Goal: Information Seeking & Learning: Learn about a topic

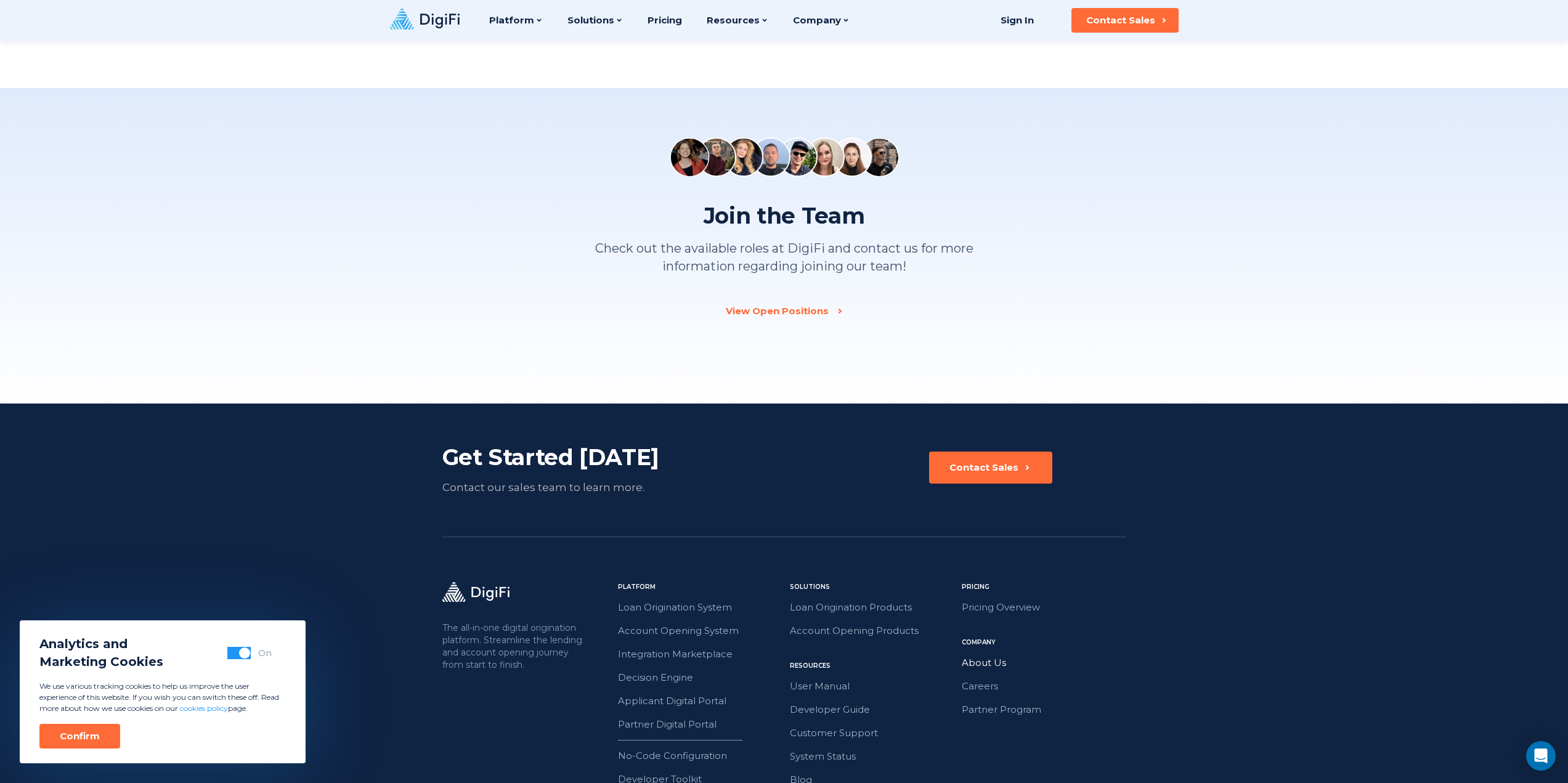
scroll to position [1577, 0]
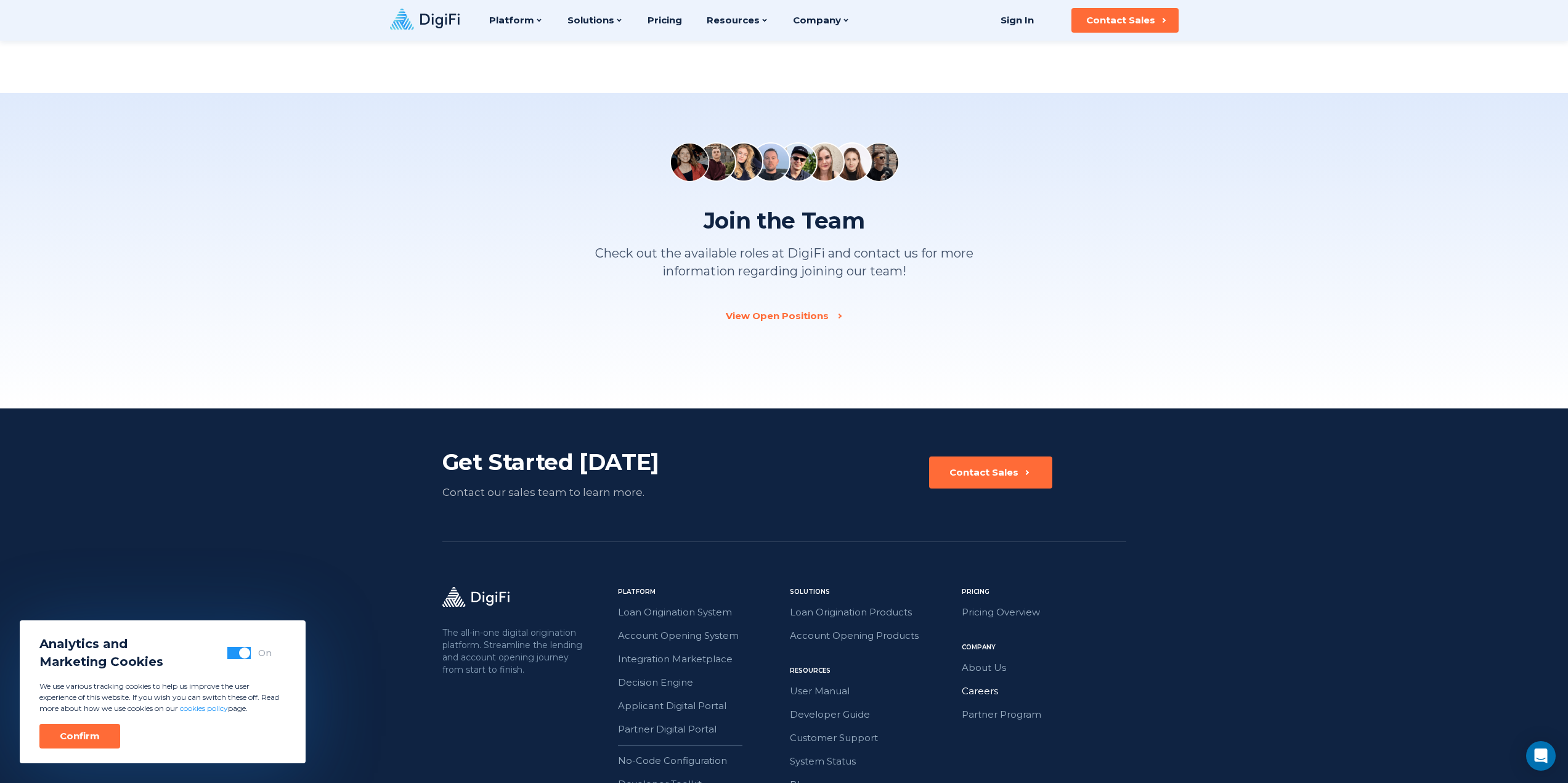
click at [992, 691] on link "Careers" at bounding box center [1044, 691] width 164 height 16
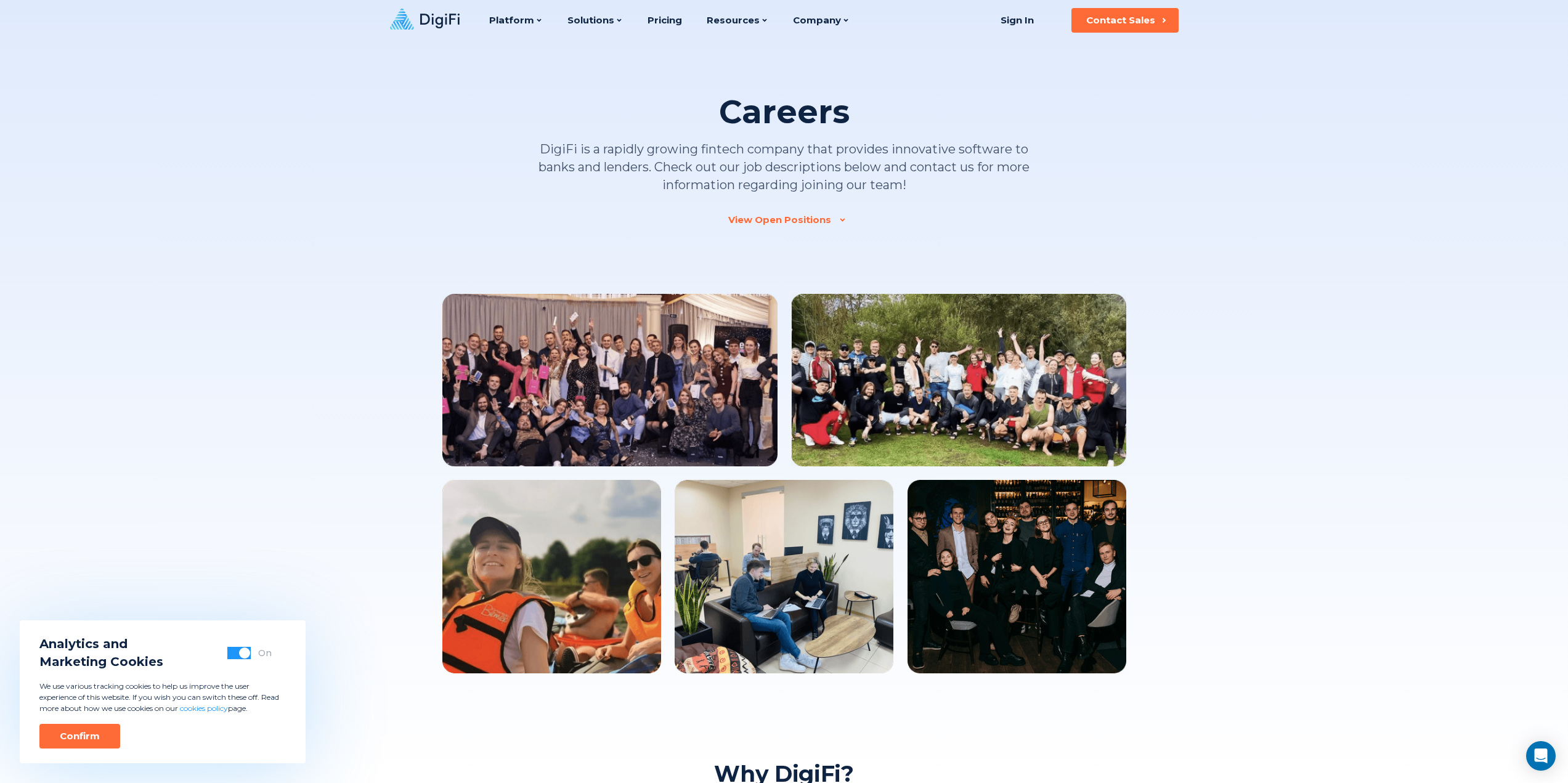
click at [787, 210] on div "Careers DigiFi is a rapidly growing fintech company that provides innovative so…" at bounding box center [784, 566] width 684 height 1050
click at [794, 222] on div "View Open Positions" at bounding box center [779, 220] width 103 height 12
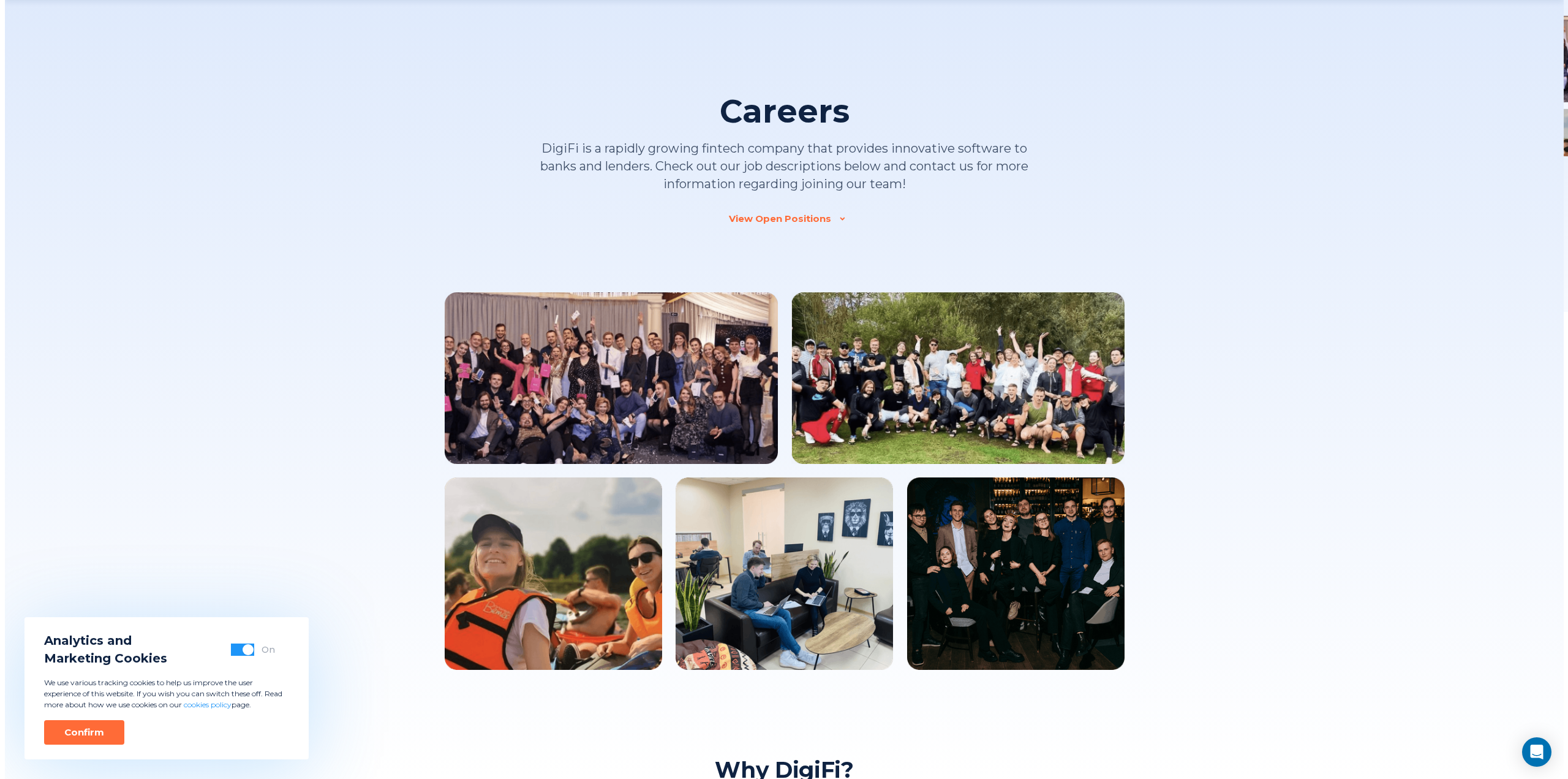
scroll to position [1155, 0]
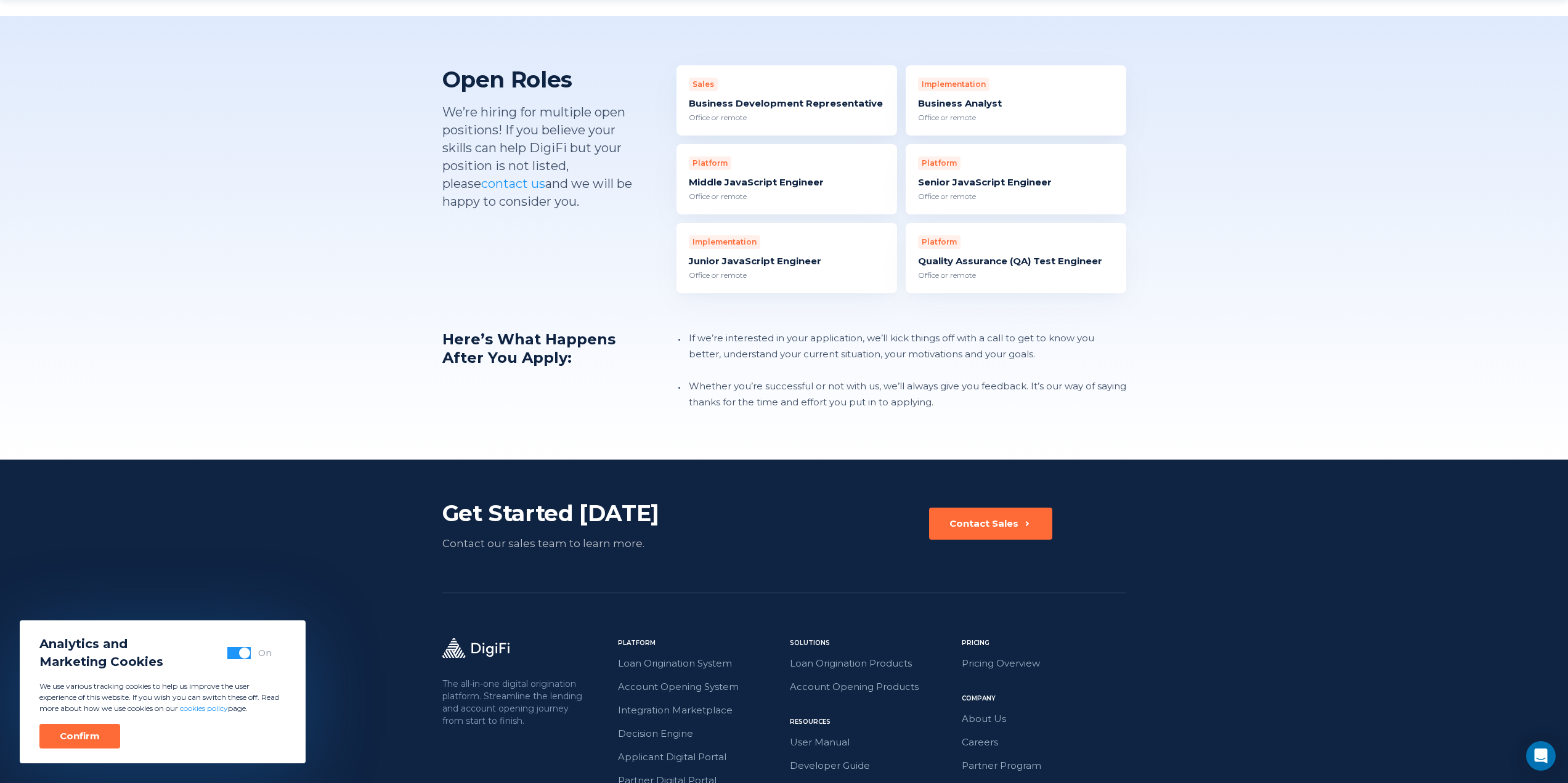
click at [931, 238] on div "Platform Quality Assurance (QA) Test Engineer Office or remote" at bounding box center [1015, 258] width 220 height 70
click at [1014, 154] on div "Platform Senior JavaScript Engineer Office or remote" at bounding box center [1015, 179] width 220 height 70
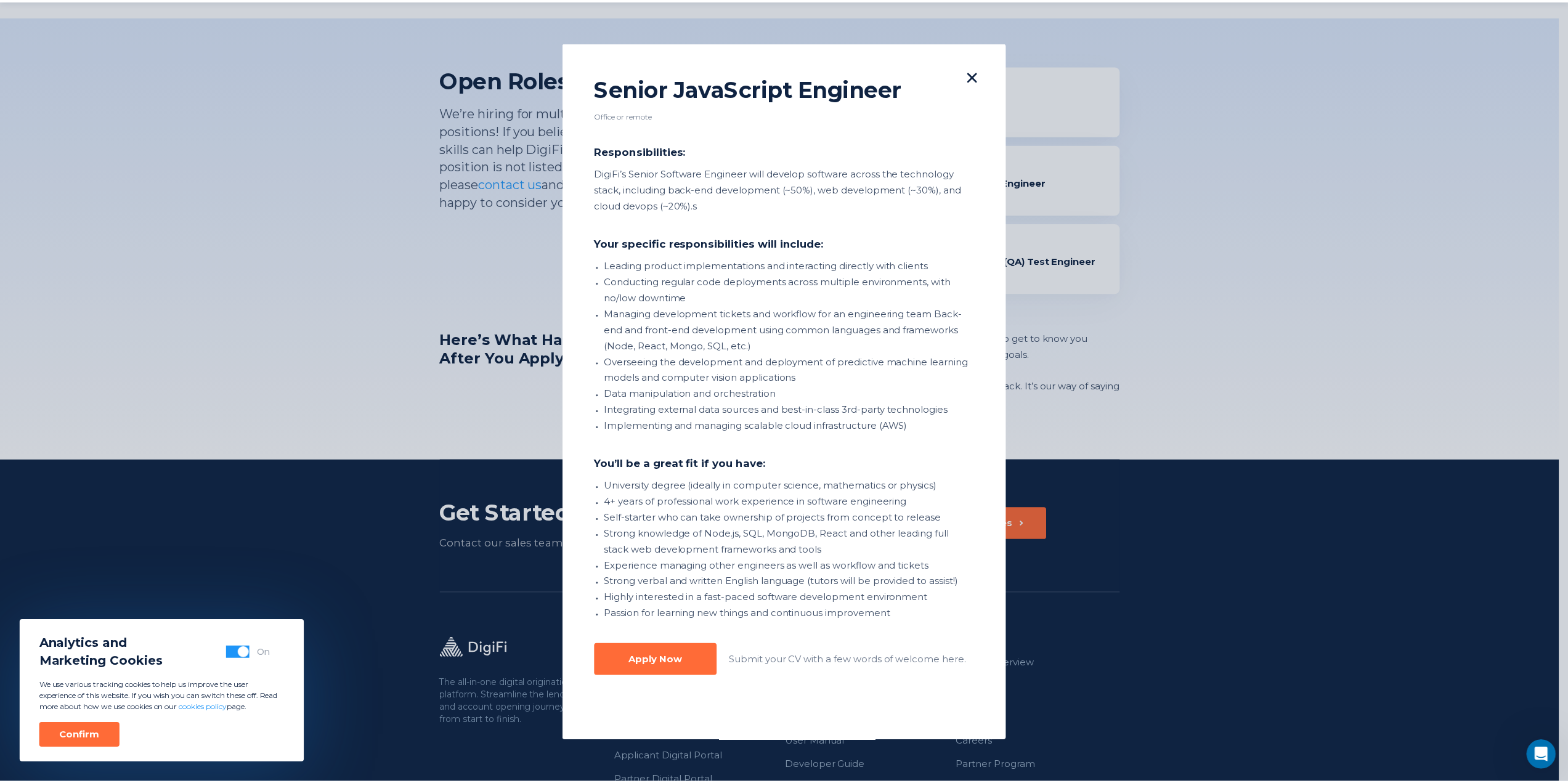
scroll to position [0, 0]
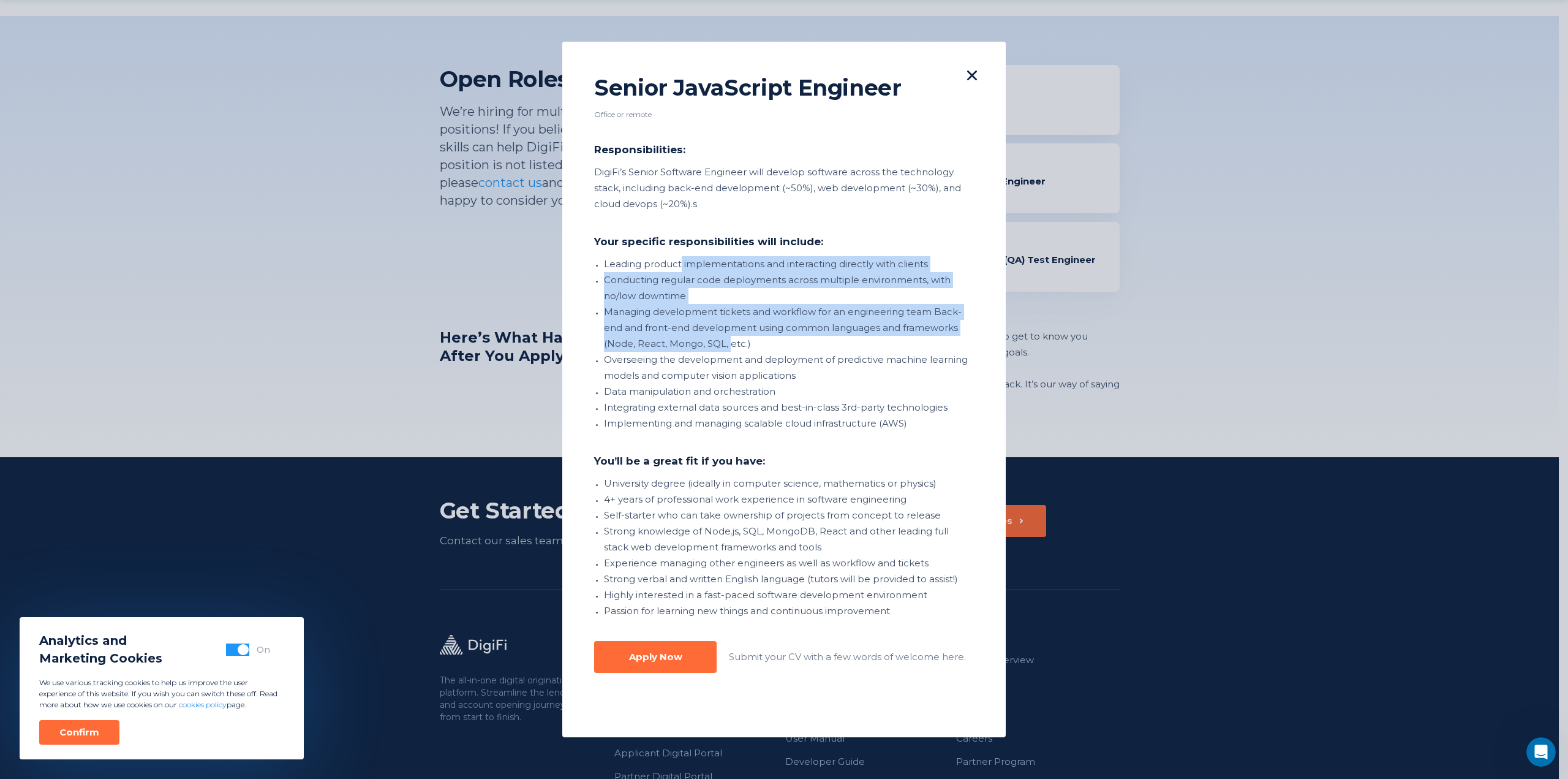
drag, startPoint x: 681, startPoint y: 271, endPoint x: 727, endPoint y: 338, distance: 81.3
click at [727, 338] on ul "Leading product implementations and interacting directly with clients Conductin…" at bounding box center [789, 344] width 370 height 175
click at [727, 338] on li "Managing development tickets and workflow for an engineering team Back-end and …" at bounding box center [789, 327] width 370 height 48
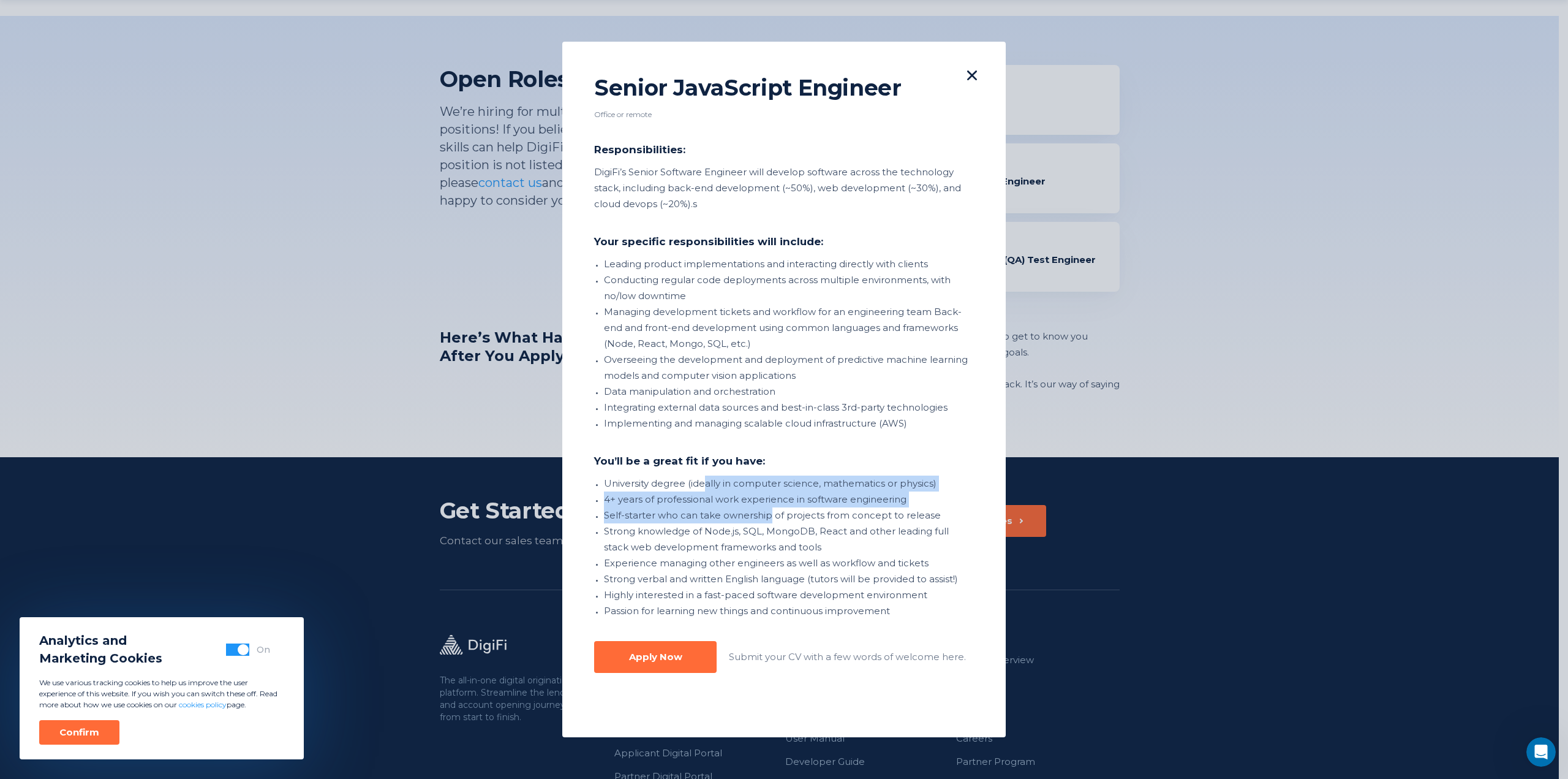
drag, startPoint x: 706, startPoint y: 482, endPoint x: 769, endPoint y: 516, distance: 71.6
click at [769, 516] on ul "University degree (ideally in computer science, mathematics or physics) 4+ year…" at bounding box center [789, 548] width 370 height 144
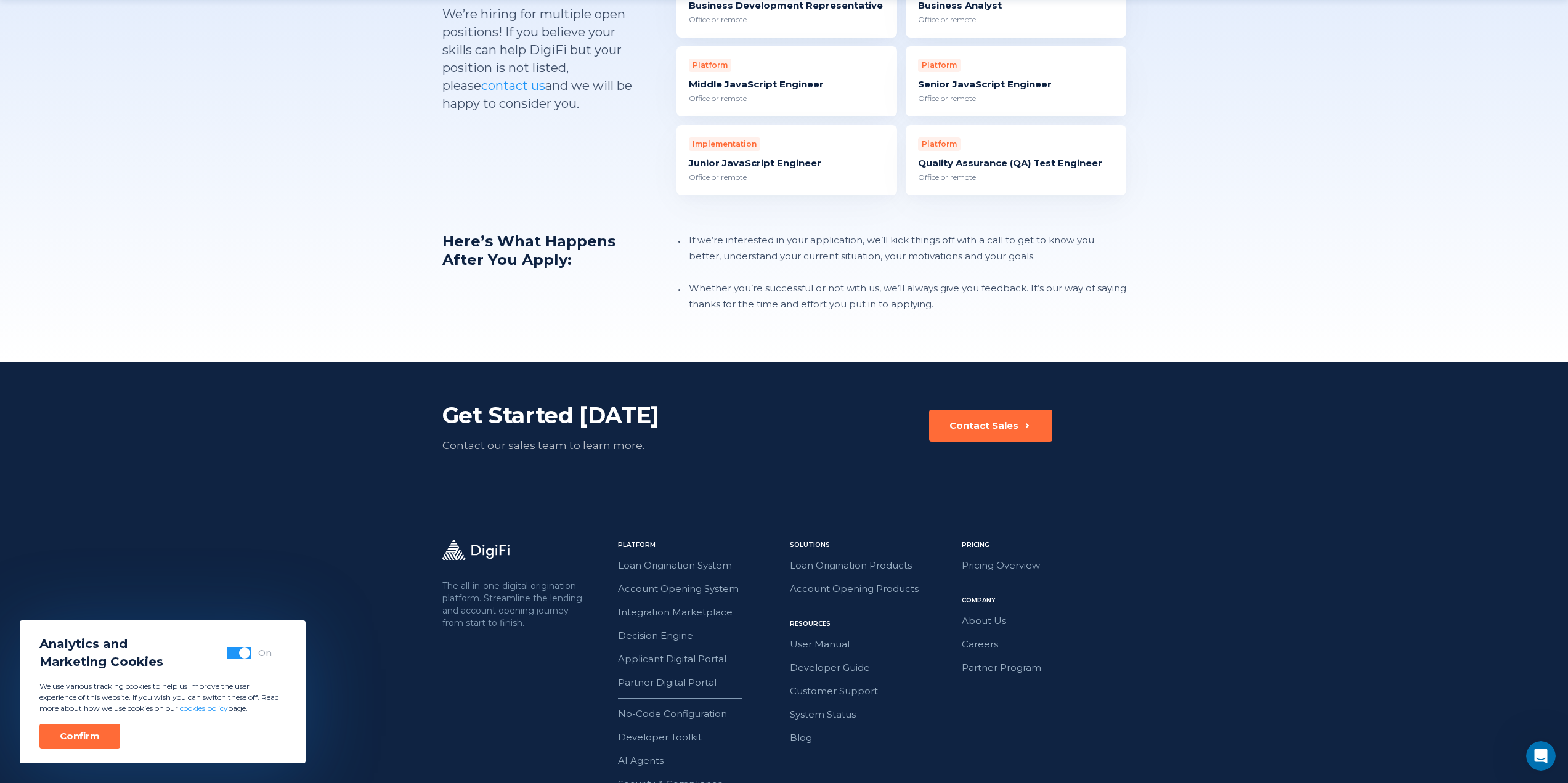
scroll to position [1284, 0]
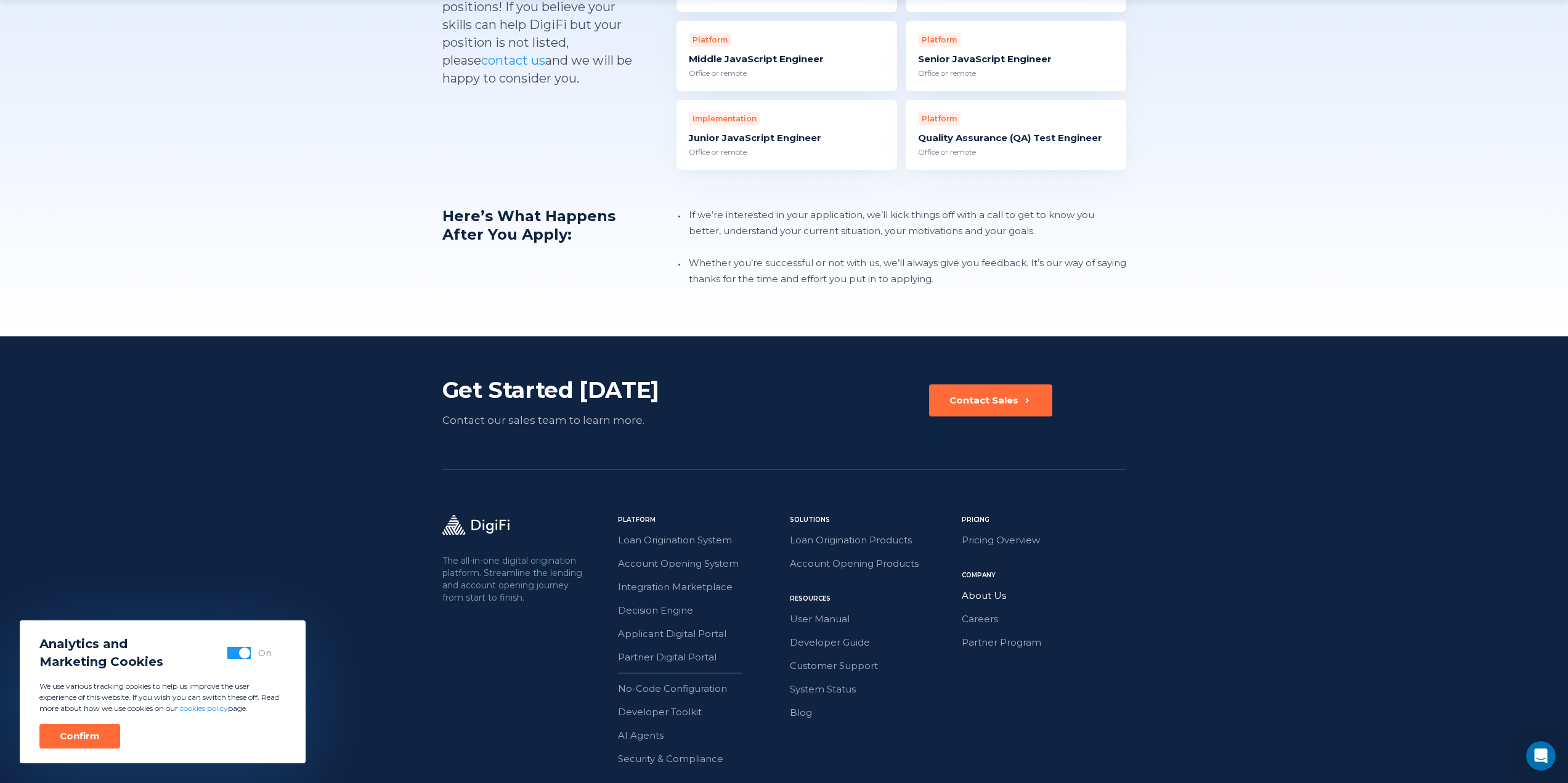
click at [987, 588] on link "About Us" at bounding box center [1044, 596] width 164 height 16
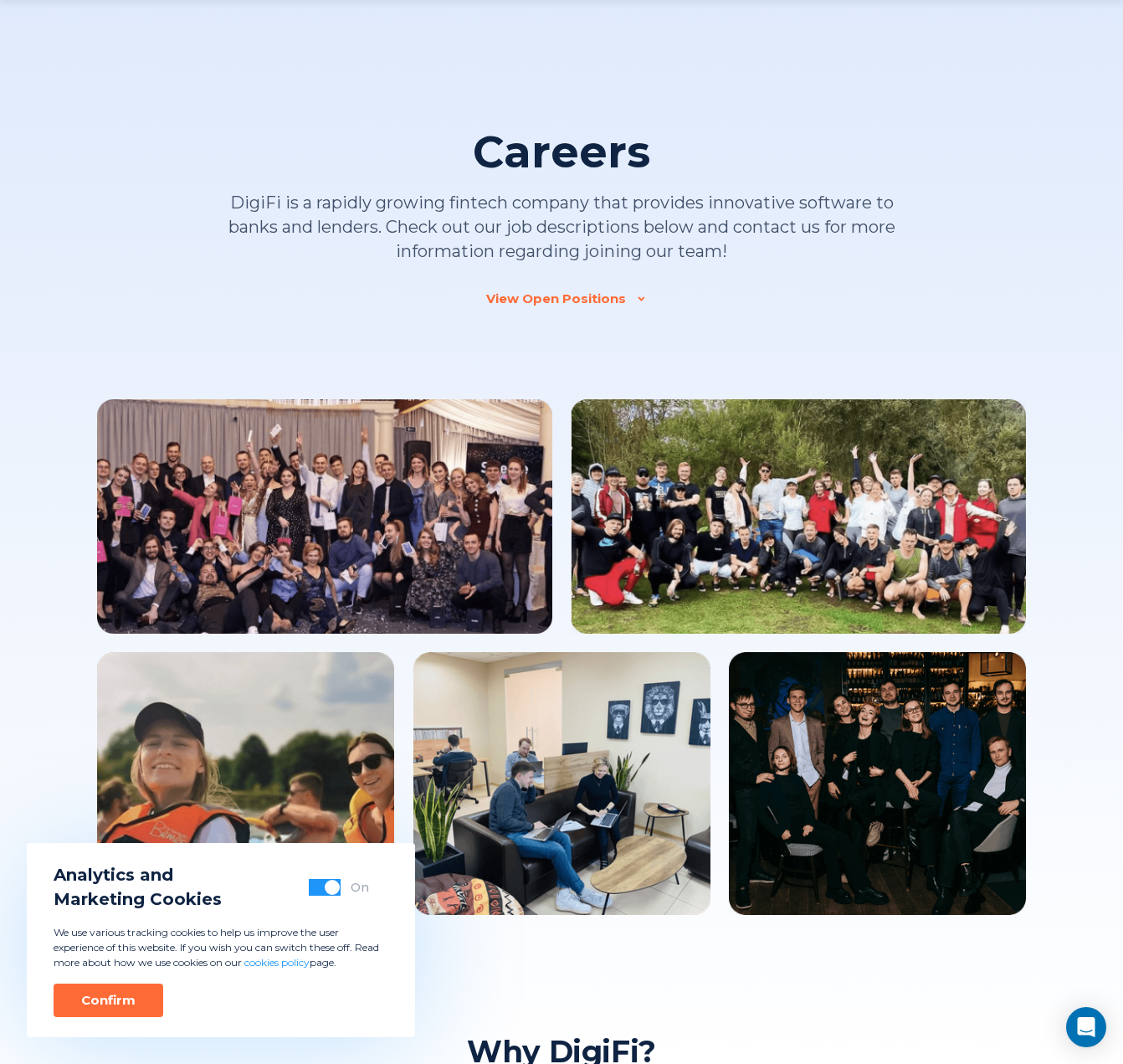
scroll to position [1201, 0]
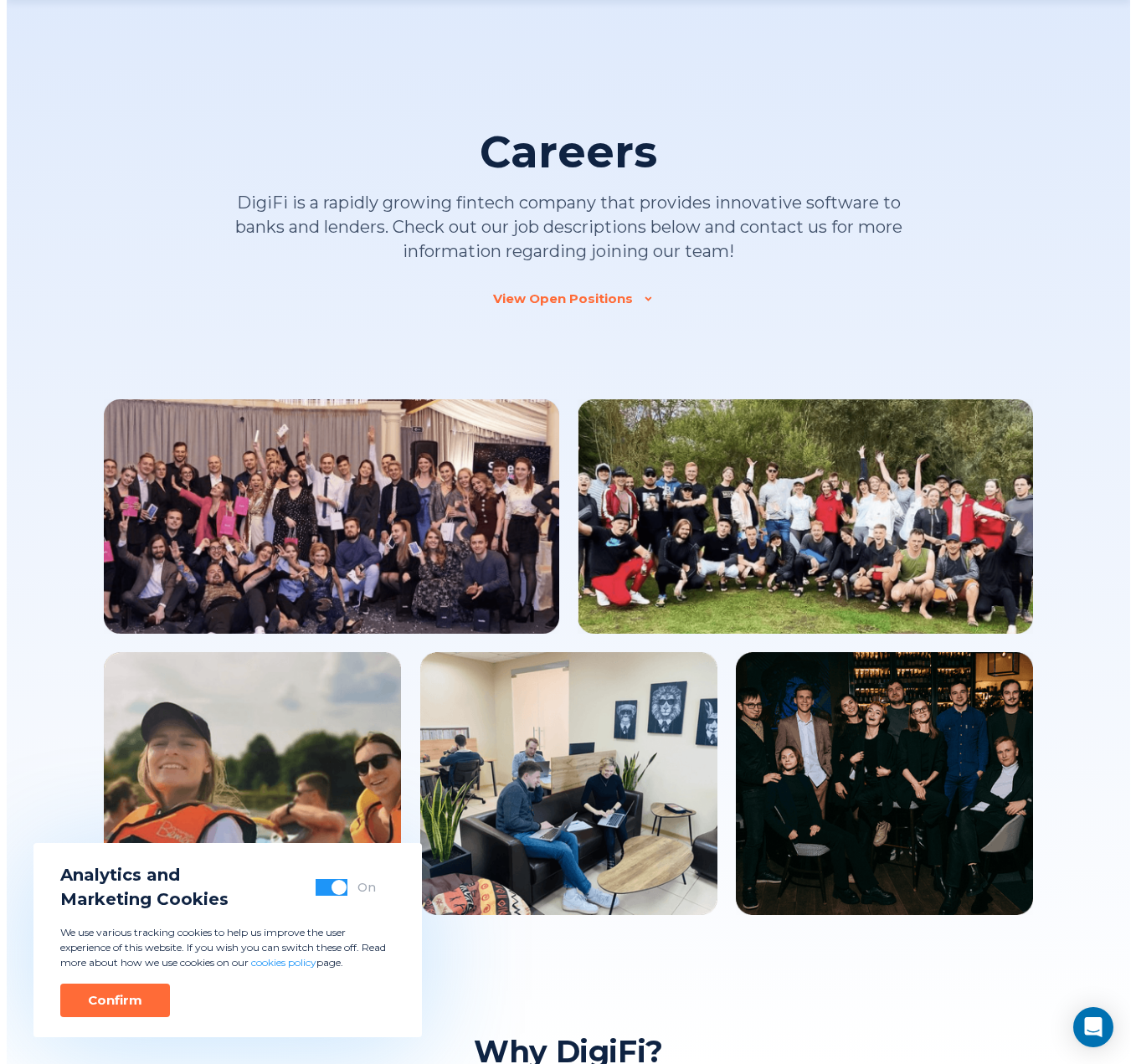
scroll to position [1198, 0]
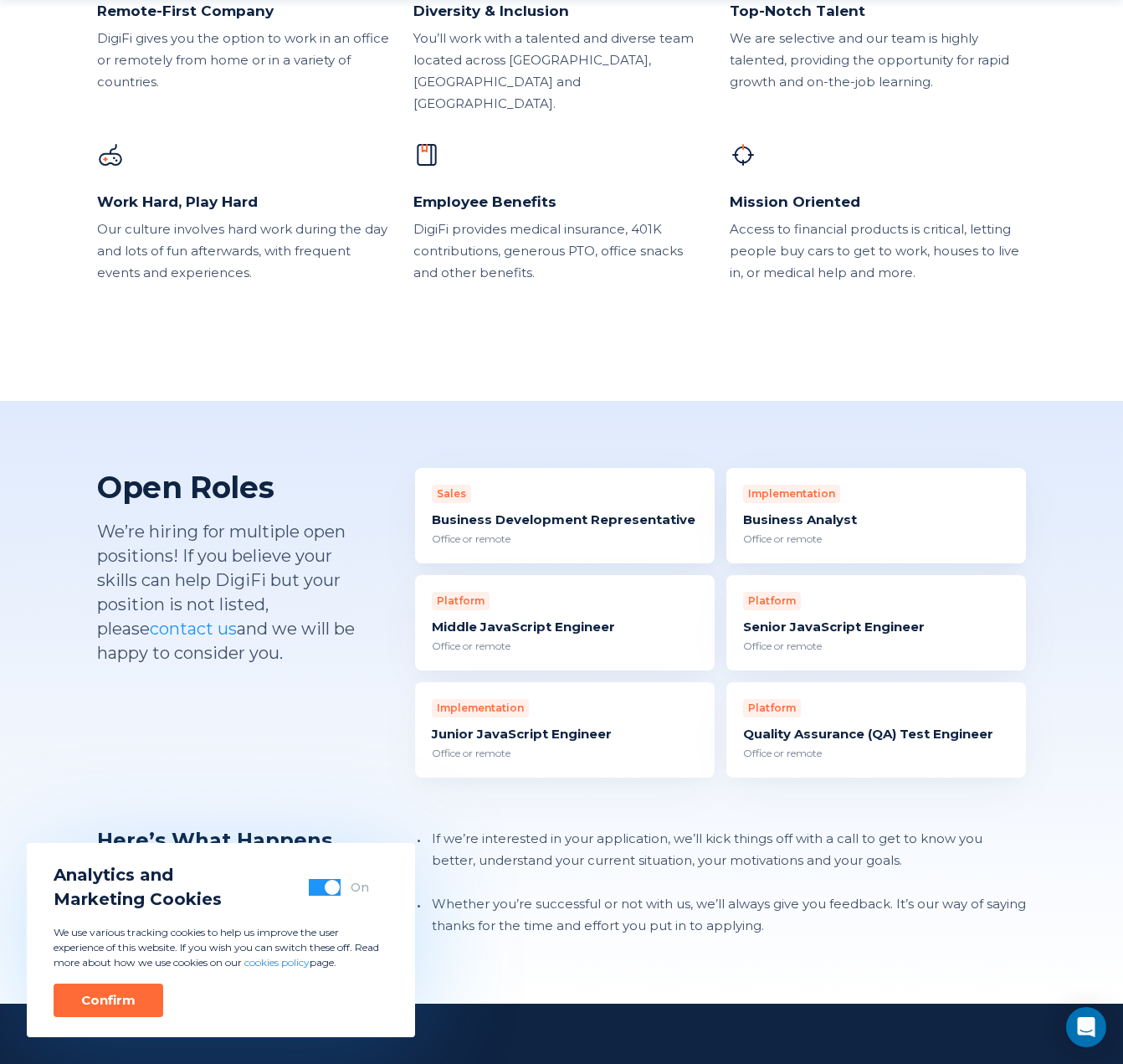
click at [843, 619] on div "Senior JavaScript Engineer" at bounding box center [876, 627] width 266 height 17
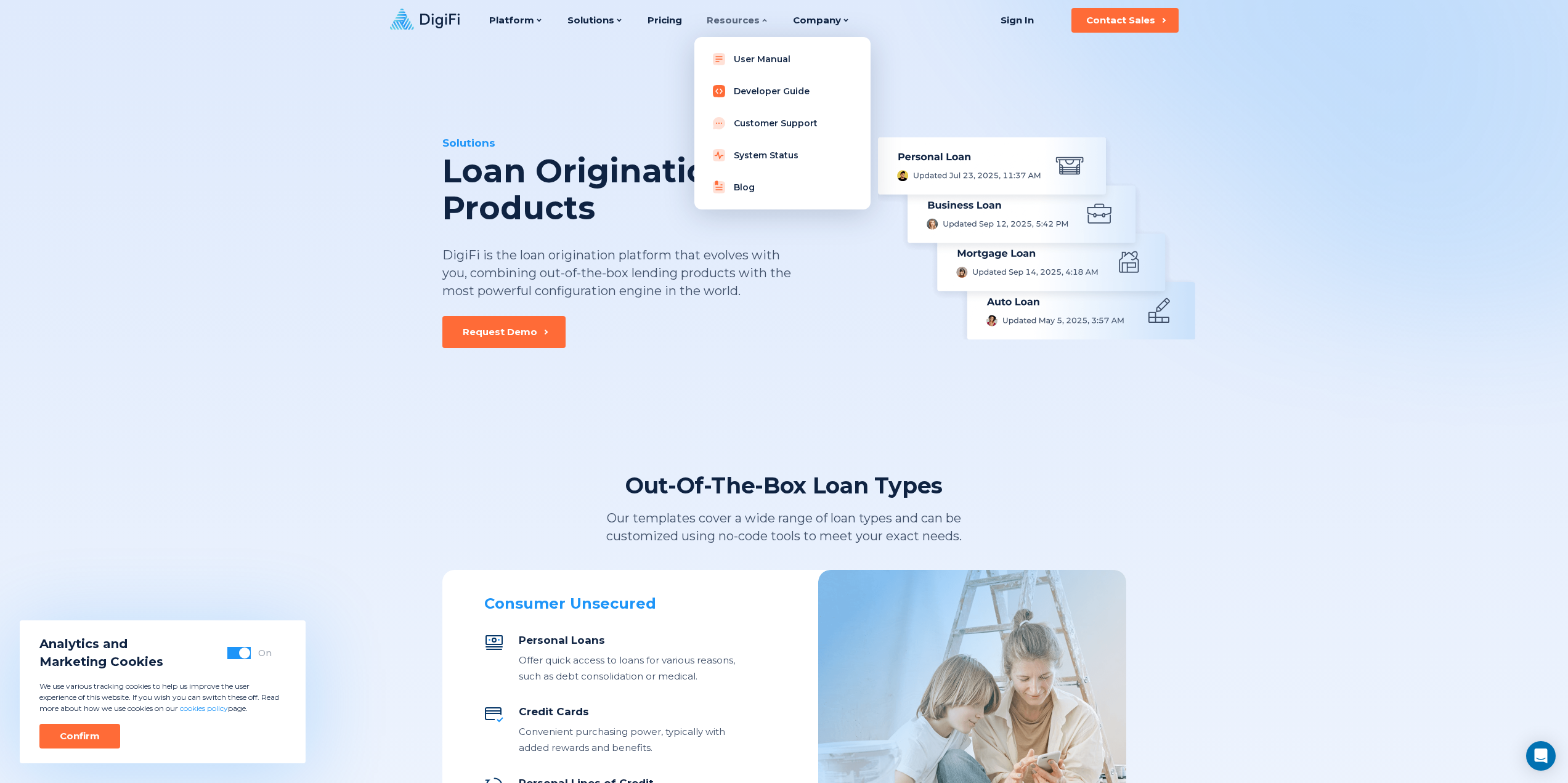
click at [746, 92] on link "Developer Guide" at bounding box center [782, 91] width 157 height 24
